Goal: Navigation & Orientation: Find specific page/section

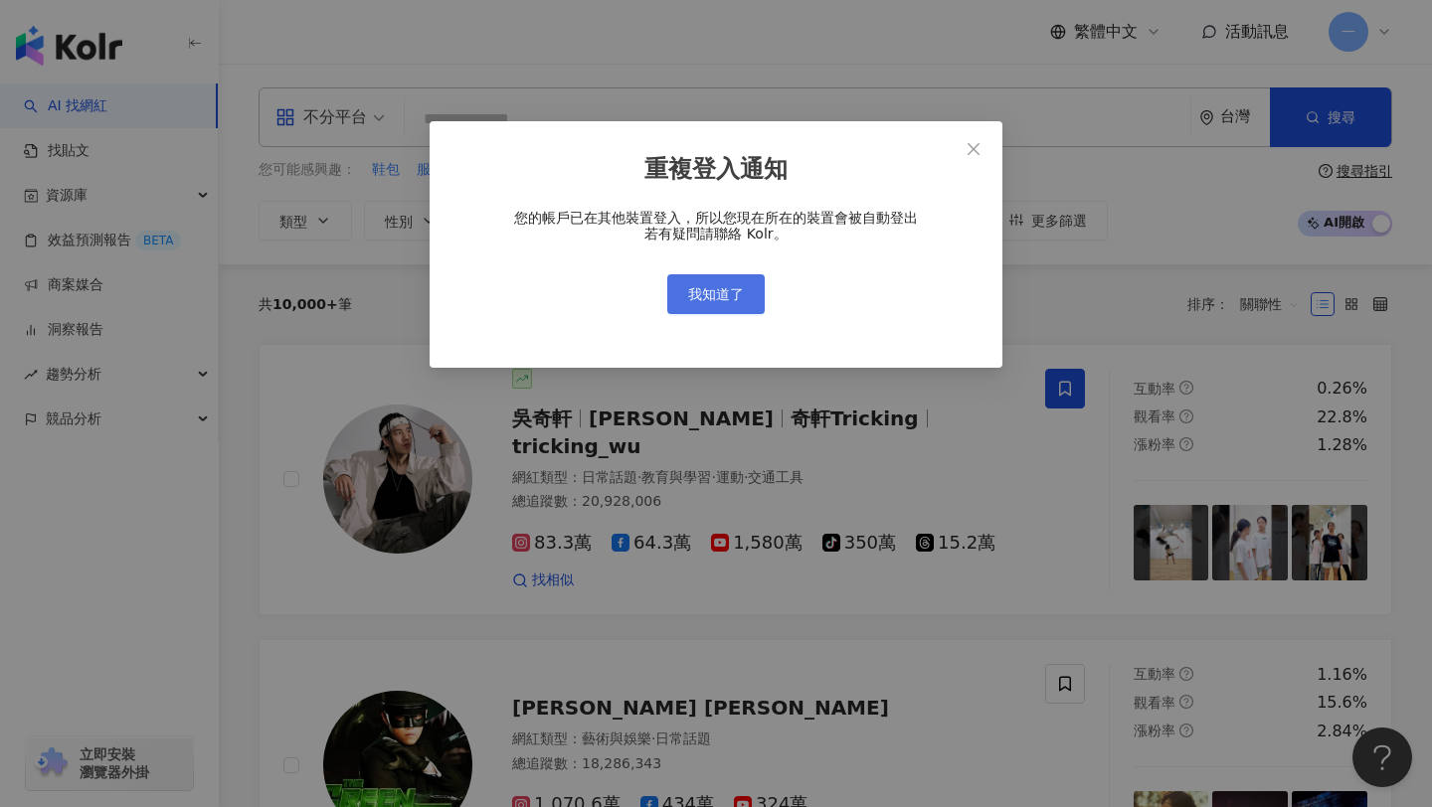
click at [723, 296] on span "我知道了" at bounding box center [716, 294] width 56 height 16
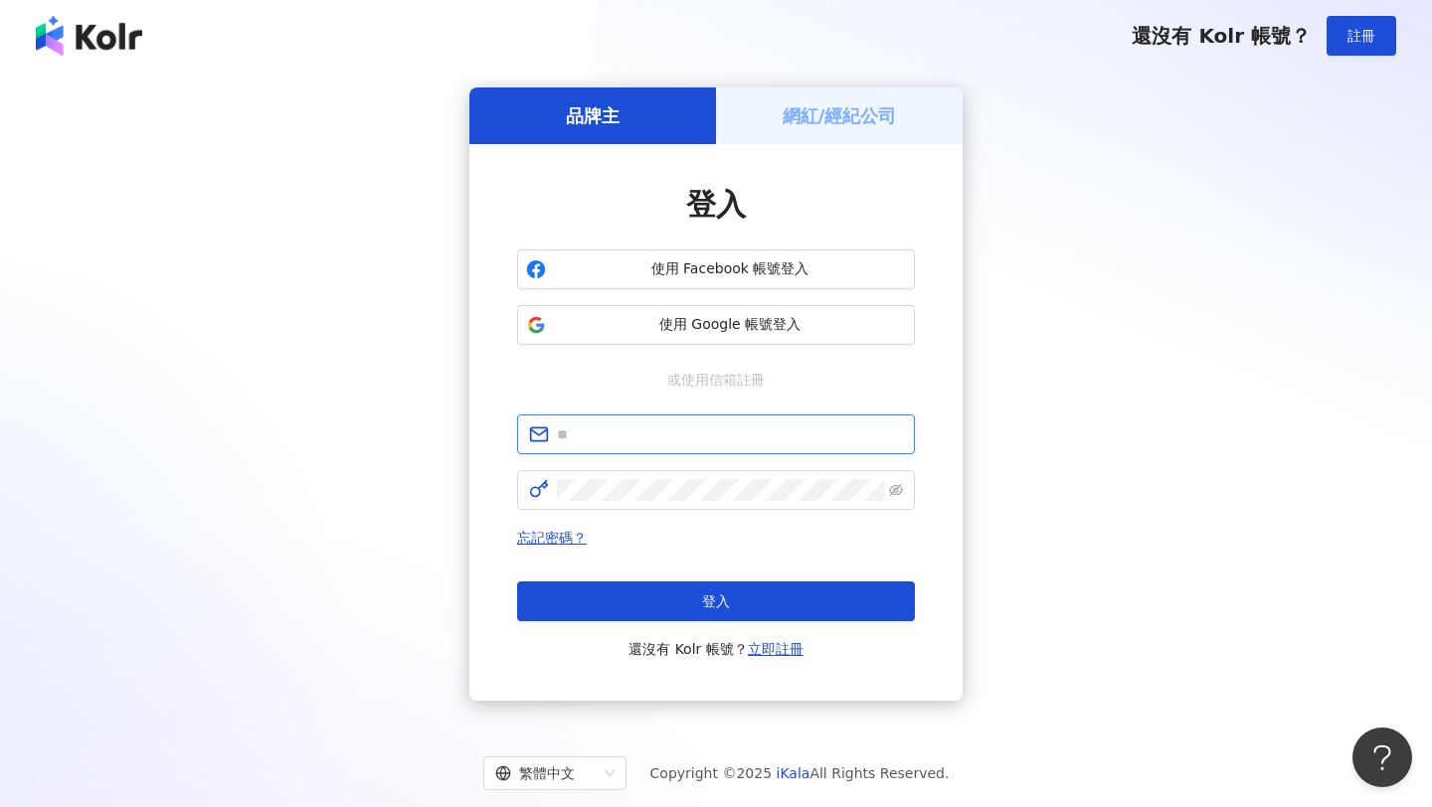
click at [782, 433] on input "text" at bounding box center [730, 435] width 346 height 22
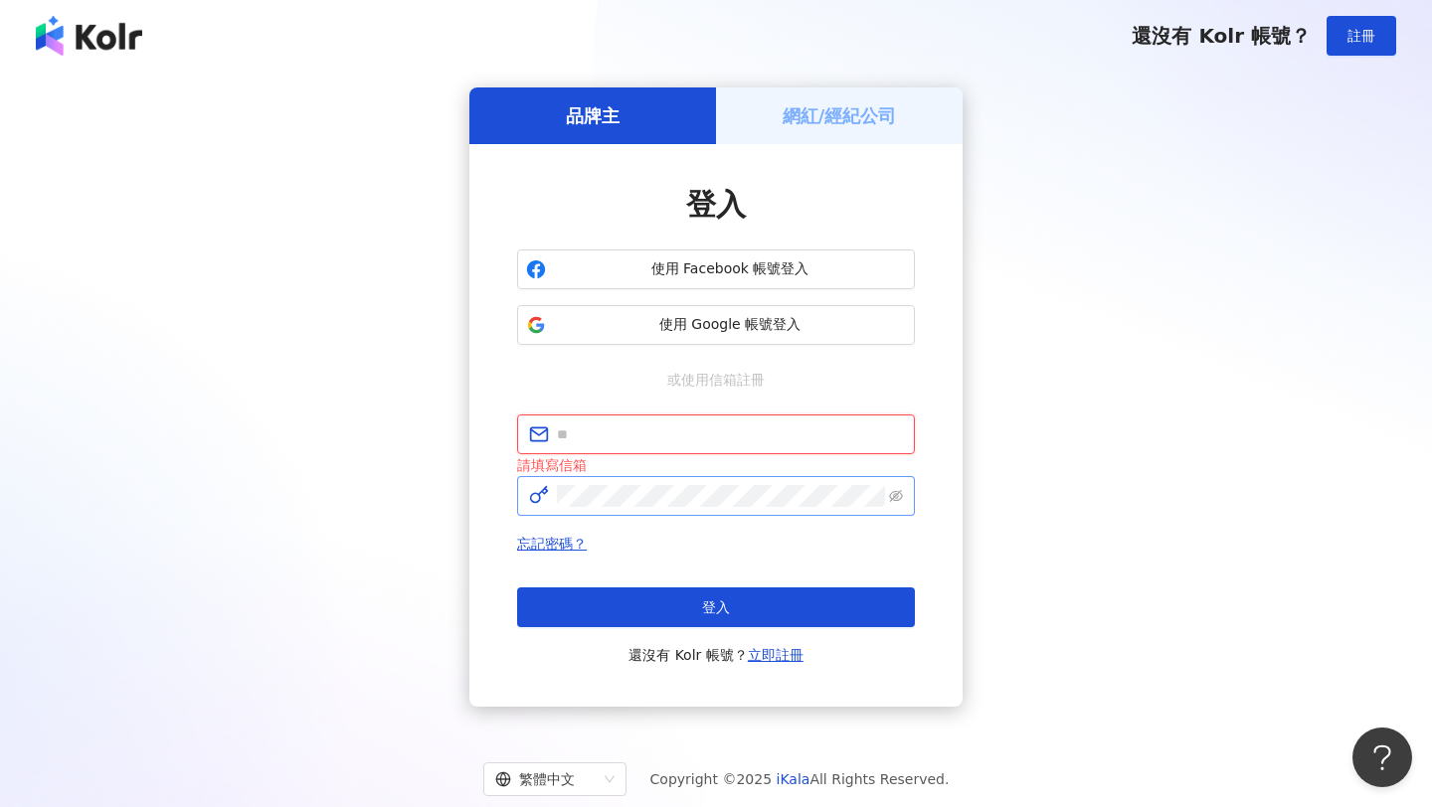
type input "**********"
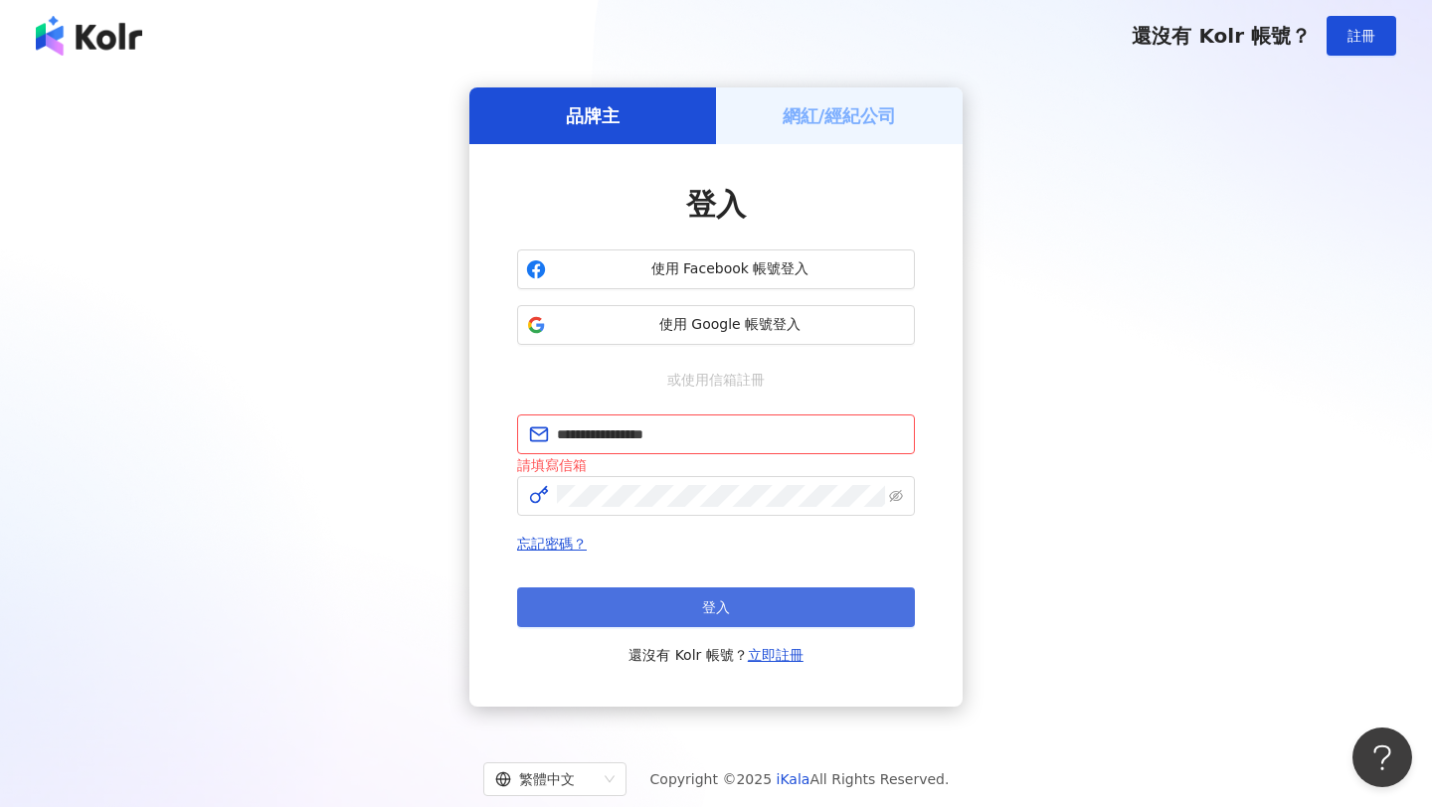
click at [755, 602] on button "登入" at bounding box center [716, 608] width 398 height 40
